Goal: Task Accomplishment & Management: Manage account settings

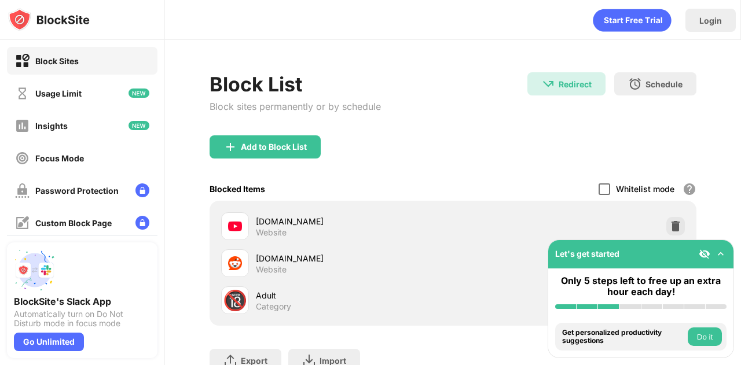
click at [599, 188] on div at bounding box center [605, 190] width 12 height 12
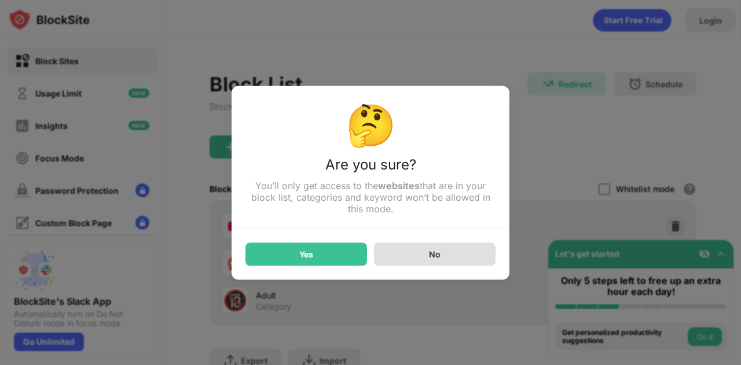
click at [443, 250] on div "No" at bounding box center [435, 254] width 122 height 23
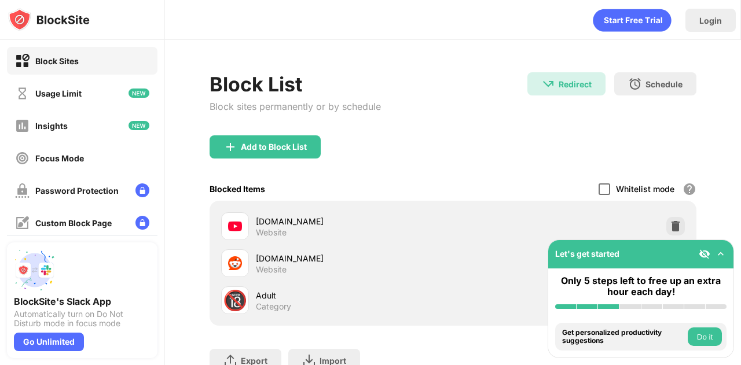
click at [599, 193] on div at bounding box center [605, 190] width 12 height 12
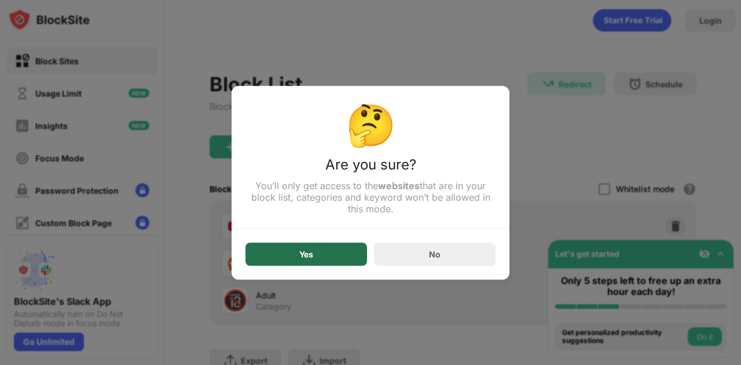
click at [334, 259] on div "Yes" at bounding box center [306, 254] width 122 height 23
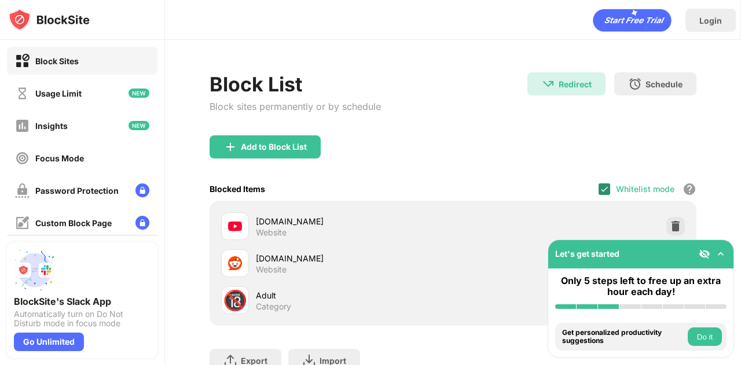
click at [600, 187] on img at bounding box center [604, 189] width 9 height 9
